Goal: Task Accomplishment & Management: Manage account settings

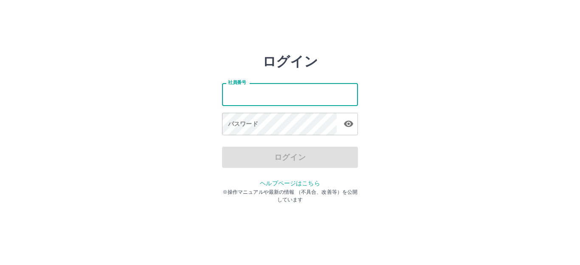
type input "*******"
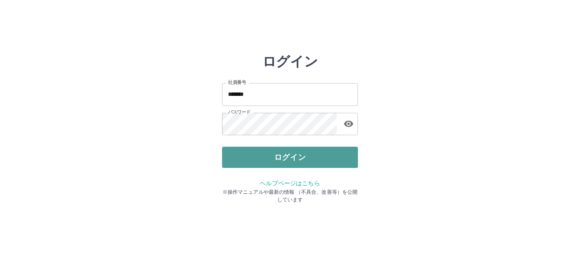
click at [272, 153] on button "ログイン" at bounding box center [290, 157] width 136 height 21
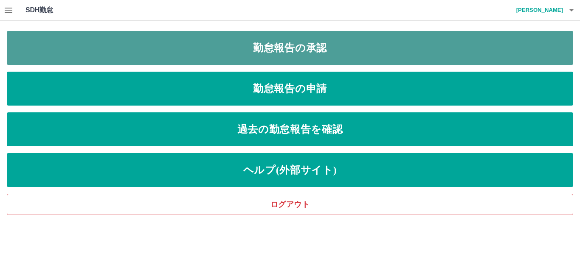
click at [349, 48] on link "勤怠報告の承認" at bounding box center [290, 48] width 566 height 34
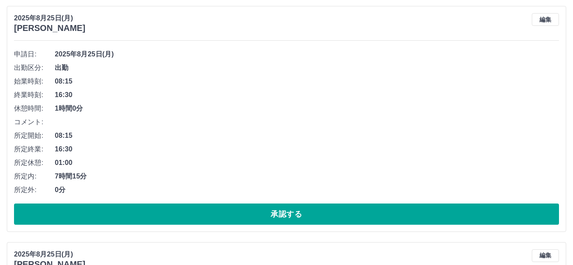
scroll to position [467, 0]
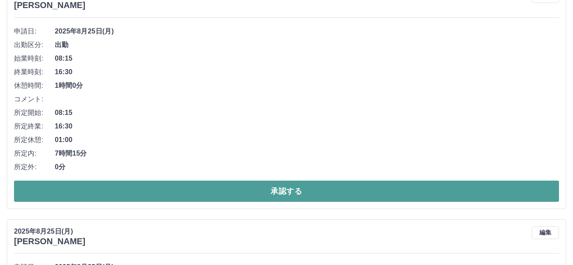
click at [169, 187] on button "承認する" at bounding box center [286, 191] width 545 height 21
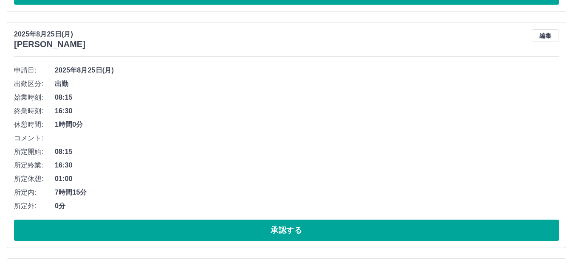
scroll to position [443, 0]
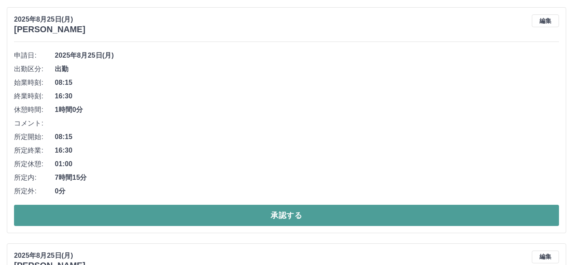
click at [185, 213] on button "承認する" at bounding box center [286, 215] width 545 height 21
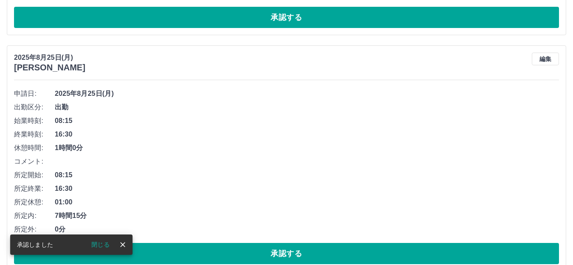
scroll to position [418, 0]
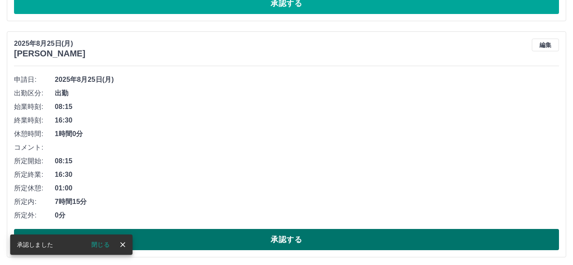
click at [210, 238] on button "承認する" at bounding box center [286, 239] width 545 height 21
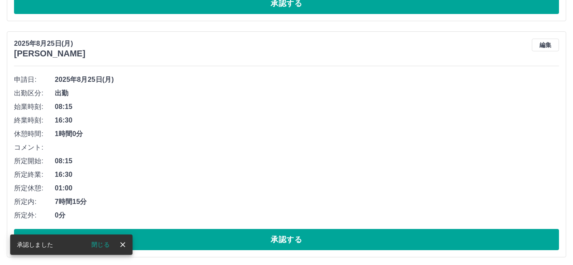
click at [210, 238] on button "承認する" at bounding box center [286, 239] width 545 height 21
click at [121, 249] on icon "close" at bounding box center [122, 245] width 8 height 8
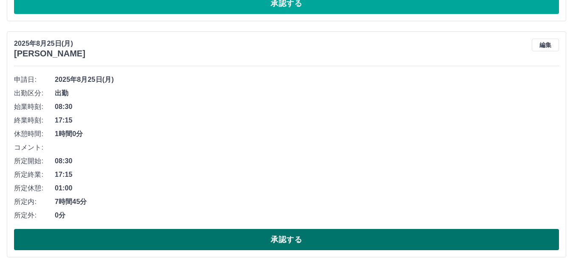
click at [195, 247] on button "承認する" at bounding box center [286, 239] width 545 height 21
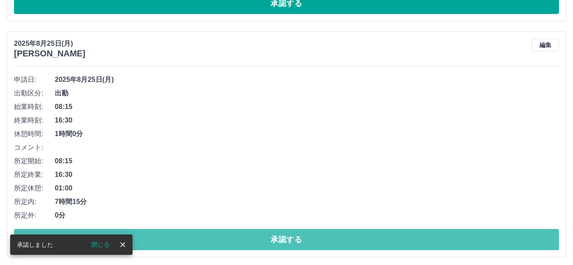
click at [195, 247] on button "承認する" at bounding box center [286, 239] width 545 height 21
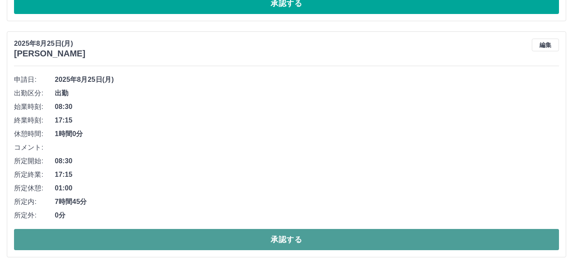
click at [210, 236] on button "承認する" at bounding box center [286, 239] width 545 height 21
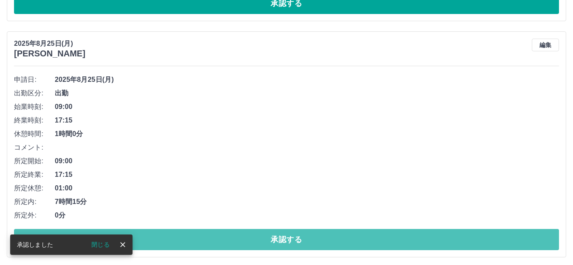
click at [210, 236] on button "承認する" at bounding box center [286, 239] width 545 height 21
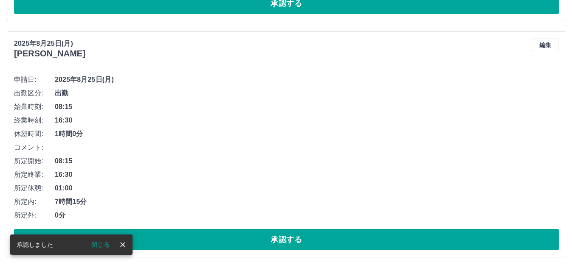
click at [210, 236] on button "承認する" at bounding box center [286, 239] width 545 height 21
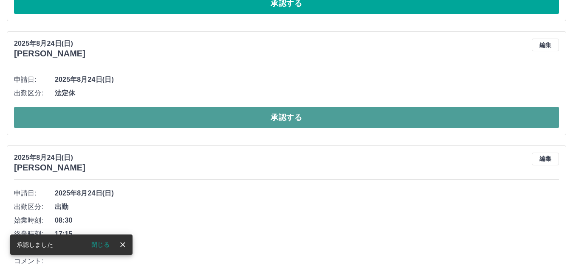
click at [247, 119] on button "承認する" at bounding box center [286, 117] width 545 height 21
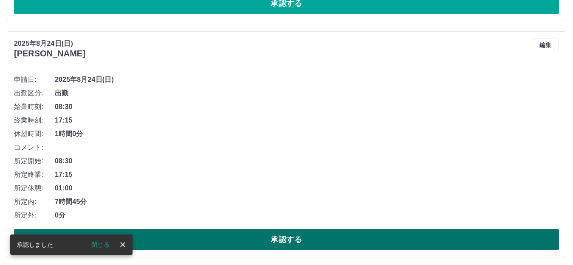
click at [238, 245] on button "承認する" at bounding box center [286, 239] width 545 height 21
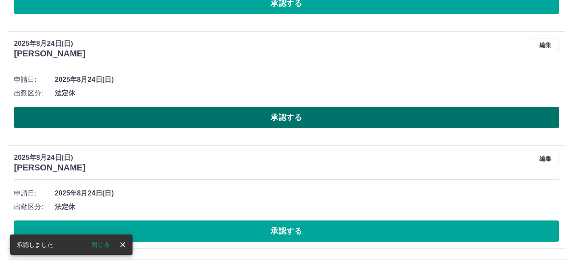
click at [235, 121] on button "承認する" at bounding box center [286, 117] width 545 height 21
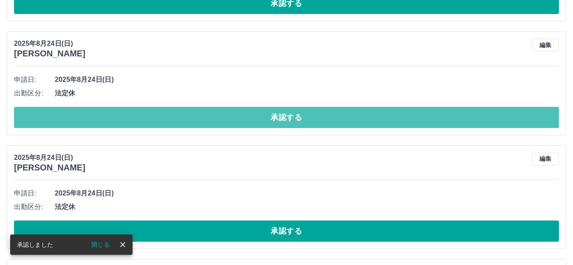
click at [236, 122] on button "承認する" at bounding box center [286, 117] width 545 height 21
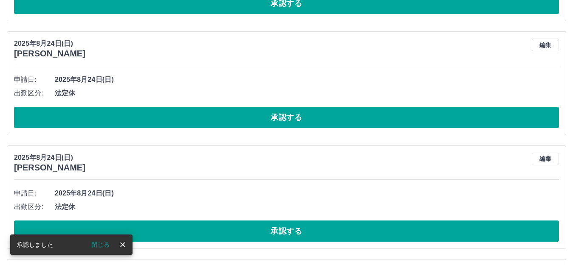
click at [236, 122] on button "承認する" at bounding box center [286, 117] width 545 height 21
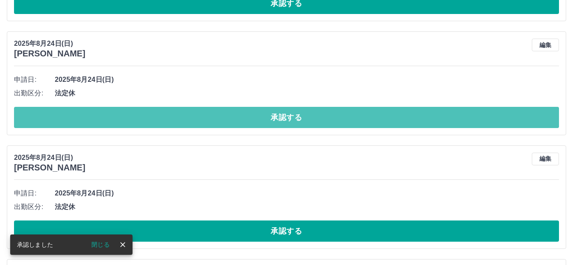
click at [236, 122] on button "承認する" at bounding box center [286, 117] width 545 height 21
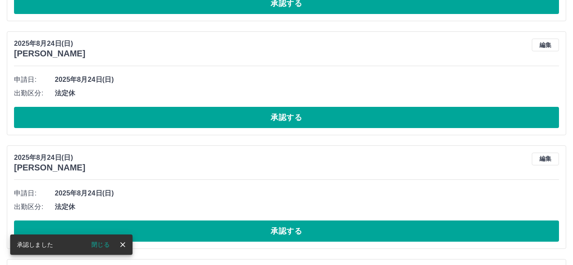
click at [236, 122] on button "承認する" at bounding box center [286, 117] width 545 height 21
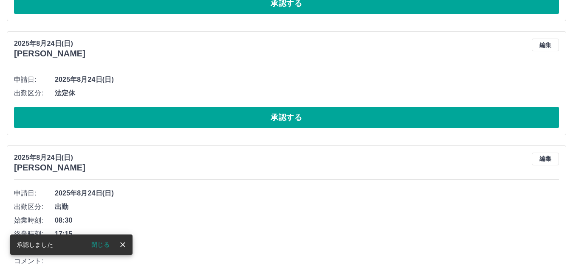
click at [236, 122] on button "承認する" at bounding box center [286, 117] width 545 height 21
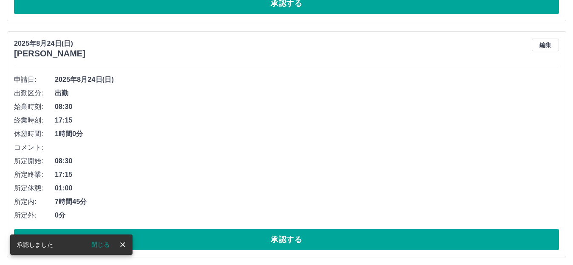
click at [252, 253] on div "[DATE] [PERSON_NAME] 編集 申請日: [DATE] 出勤区分: 出勤 始業時刻: 08:30 終業時刻: 17:15 休憩時間: 1時間0…" at bounding box center [286, 144] width 559 height 226
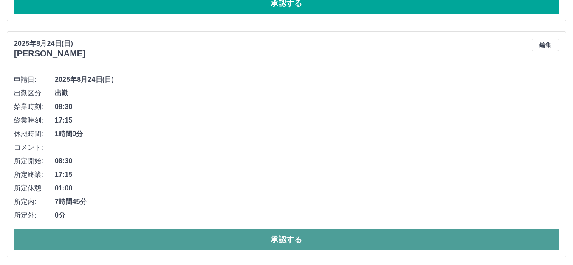
click at [258, 239] on button "承認する" at bounding box center [286, 239] width 545 height 21
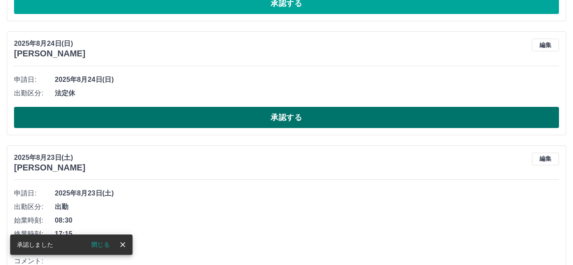
click at [191, 118] on button "承認する" at bounding box center [286, 117] width 545 height 21
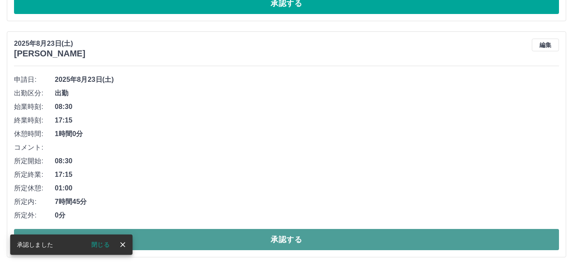
click at [256, 240] on button "承認する" at bounding box center [286, 239] width 545 height 21
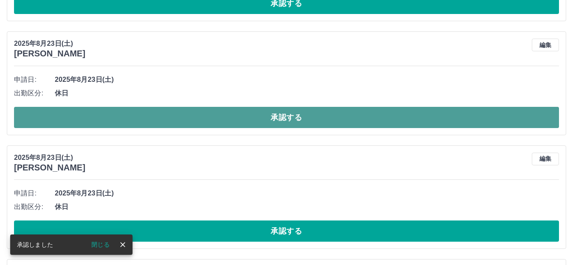
click at [183, 115] on button "承認する" at bounding box center [286, 117] width 545 height 21
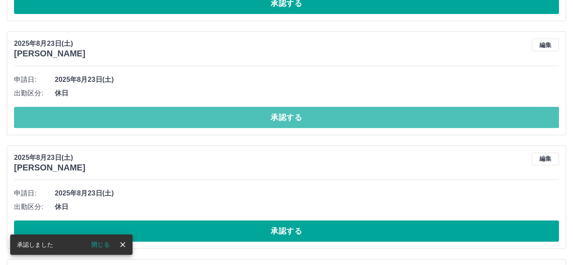
click at [183, 115] on button "承認する" at bounding box center [286, 117] width 545 height 21
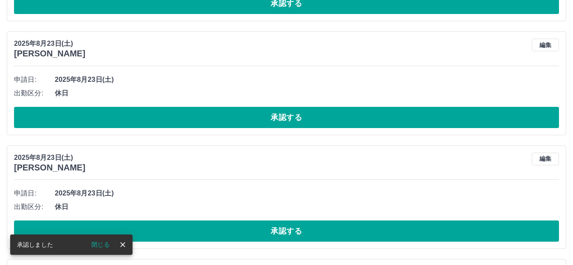
click at [183, 115] on button "承認する" at bounding box center [286, 117] width 545 height 21
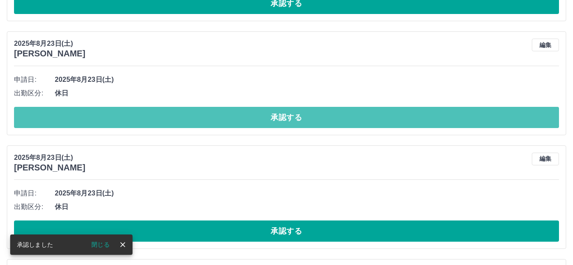
click at [183, 115] on button "承認する" at bounding box center [286, 117] width 545 height 21
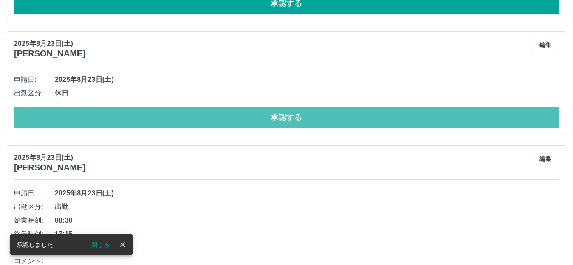
click at [183, 115] on button "承認する" at bounding box center [286, 117] width 545 height 21
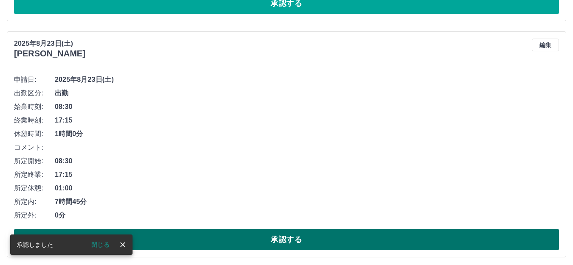
click at [248, 236] on button "承認する" at bounding box center [286, 239] width 545 height 21
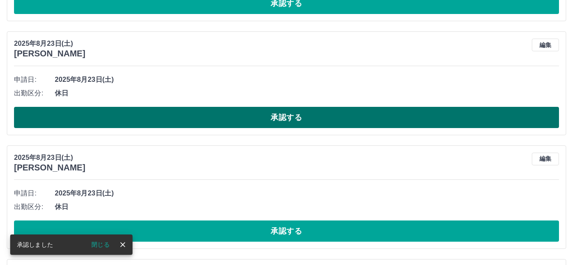
click at [194, 124] on button "承認する" at bounding box center [286, 117] width 545 height 21
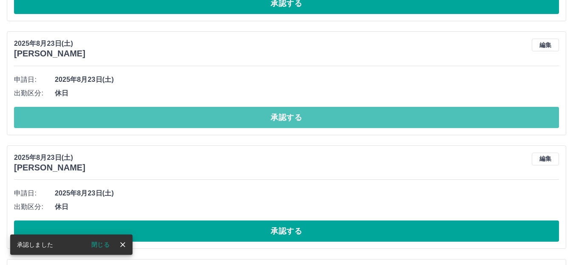
click at [194, 124] on button "承認する" at bounding box center [286, 117] width 545 height 21
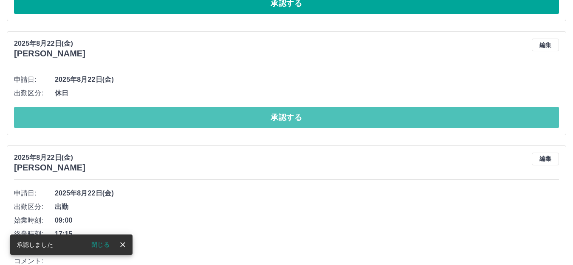
click at [194, 124] on button "承認する" at bounding box center [286, 117] width 545 height 21
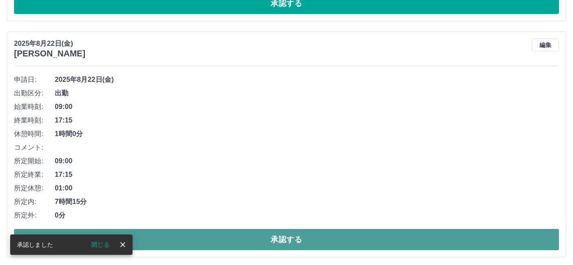
click at [244, 235] on button "承認する" at bounding box center [286, 239] width 545 height 21
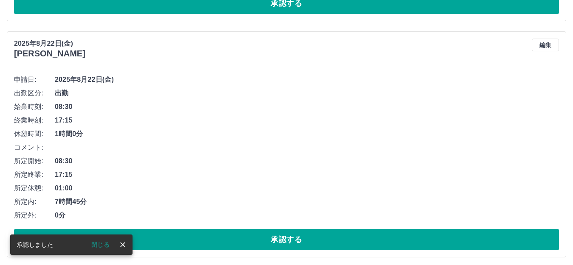
click at [243, 235] on button "承認する" at bounding box center [286, 239] width 545 height 21
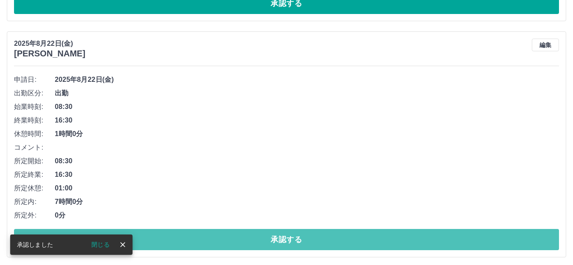
click at [243, 235] on button "承認する" at bounding box center [286, 239] width 545 height 21
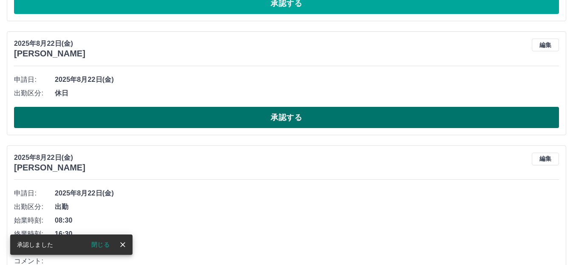
click at [212, 117] on button "承認する" at bounding box center [286, 117] width 545 height 21
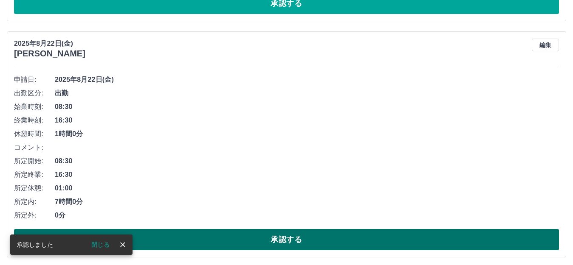
click at [254, 242] on button "承認する" at bounding box center [286, 239] width 545 height 21
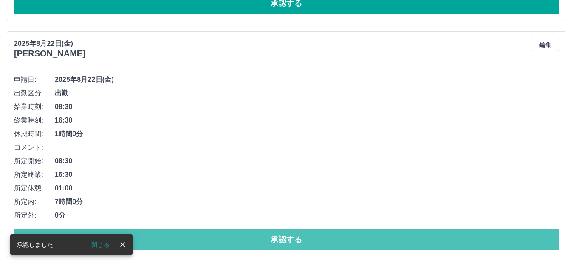
click at [254, 242] on button "承認する" at bounding box center [286, 239] width 545 height 21
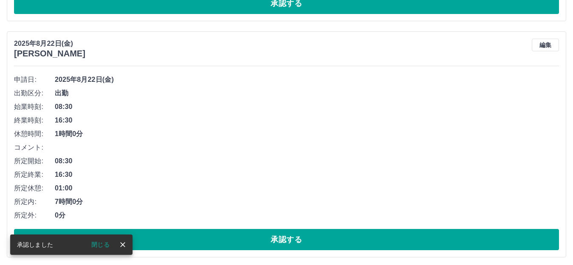
click at [254, 242] on button "承認する" at bounding box center [286, 239] width 545 height 21
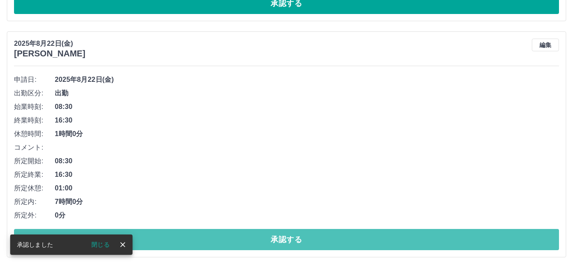
click at [258, 241] on button "承認する" at bounding box center [286, 239] width 545 height 21
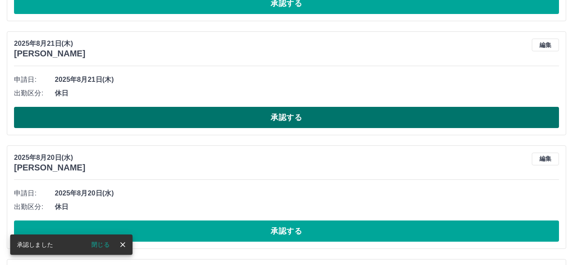
click at [222, 122] on button "承認する" at bounding box center [286, 117] width 545 height 21
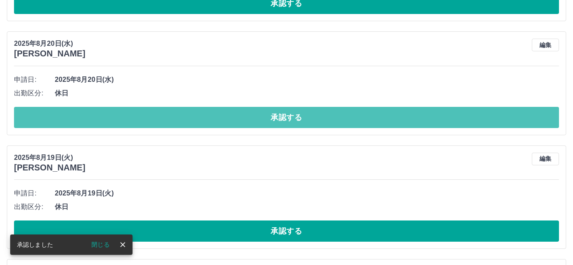
click at [222, 122] on button "承認する" at bounding box center [286, 117] width 545 height 21
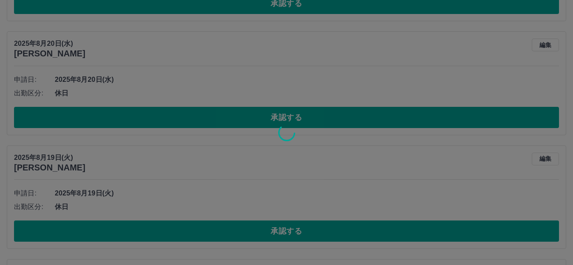
scroll to position [413, 0]
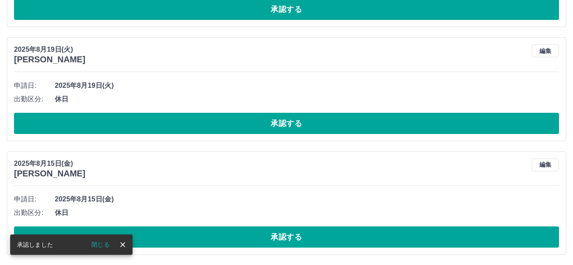
click at [222, 122] on button "承認する" at bounding box center [286, 123] width 545 height 21
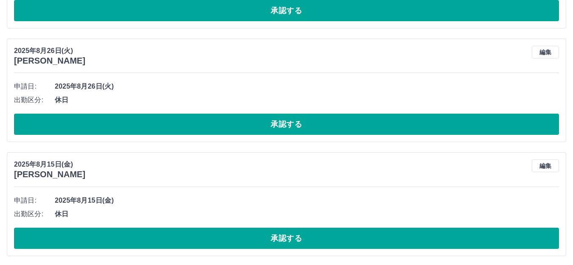
scroll to position [300, 0]
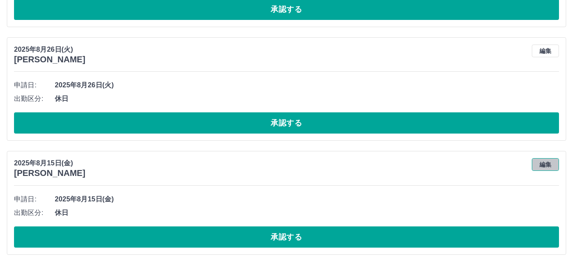
click at [536, 164] on button "編集" at bounding box center [544, 164] width 27 height 13
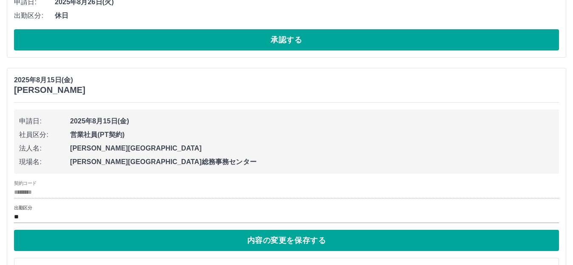
scroll to position [385, 0]
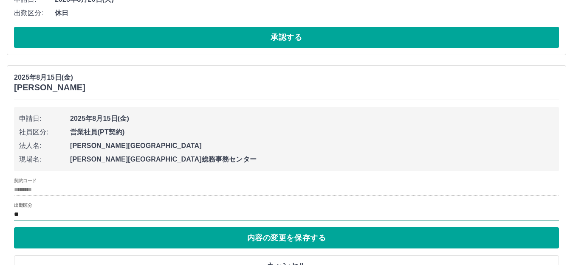
click at [33, 216] on input "**" at bounding box center [286, 215] width 545 height 11
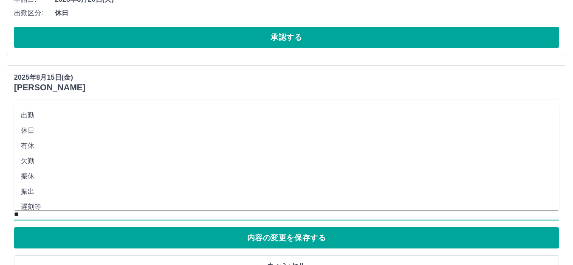
click at [31, 113] on li "出勤" at bounding box center [286, 115] width 545 height 15
type input "**"
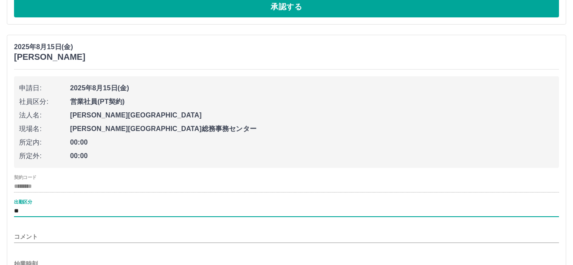
scroll to position [512, 0]
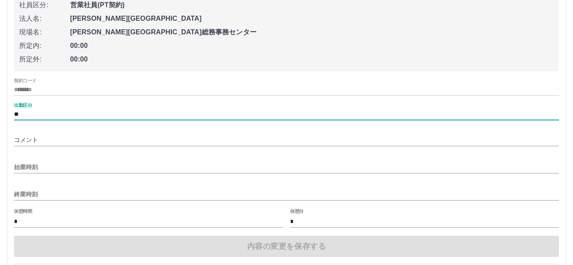
click at [36, 170] on input "始業時刻" at bounding box center [286, 167] width 545 height 12
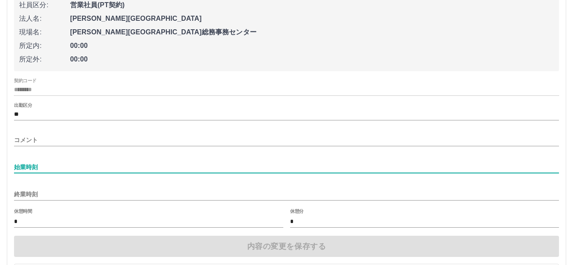
type input "****"
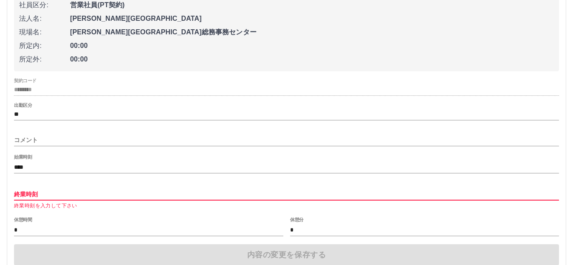
click at [49, 194] on input "終業時刻" at bounding box center [286, 194] width 545 height 12
type input "****"
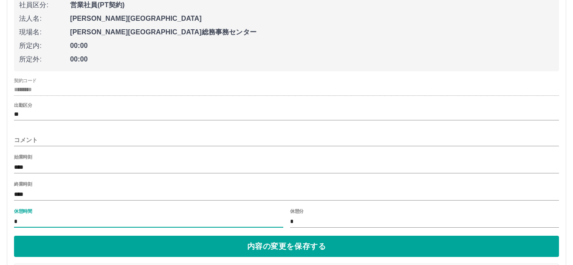
click at [50, 221] on input "*" at bounding box center [148, 222] width 269 height 12
type input "**"
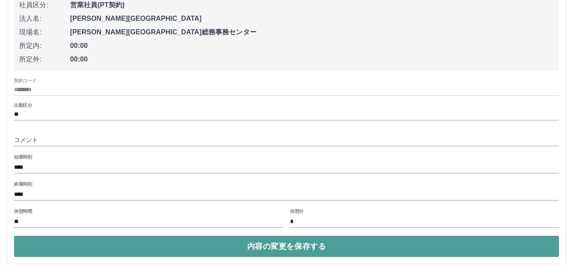
click at [154, 241] on button "内容の変更を保存する" at bounding box center [286, 246] width 545 height 21
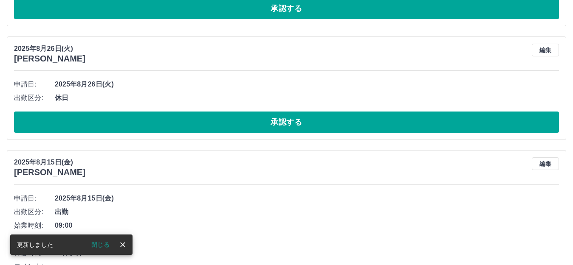
scroll to position [422, 0]
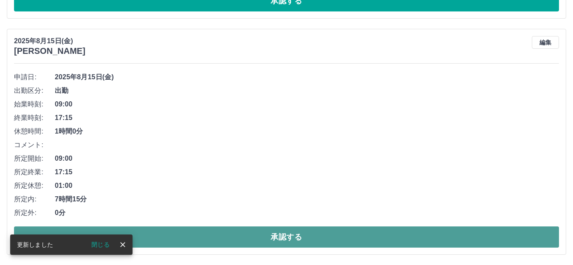
click at [177, 235] on button "承認する" at bounding box center [286, 237] width 545 height 21
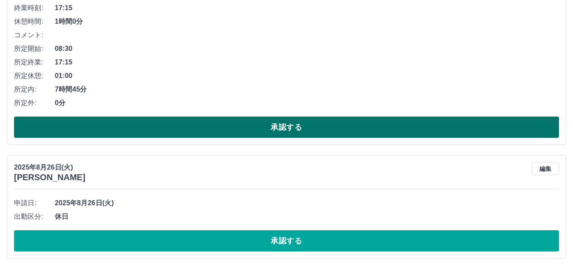
scroll to position [185, 0]
